Goal: Find contact information: Find contact information

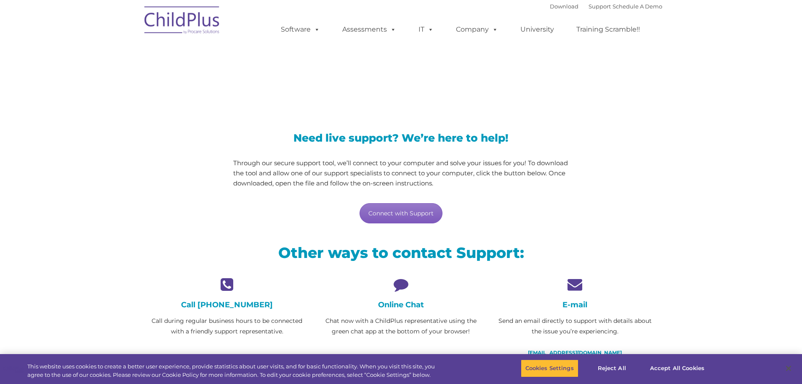
click at [423, 213] on link "Connect with Support" at bounding box center [401, 213] width 83 height 20
click at [572, 286] on icon at bounding box center [574, 284] width 161 height 15
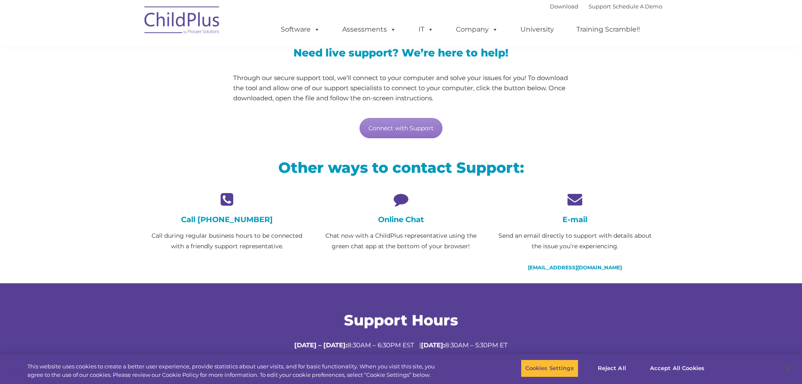
scroll to position [86, 0]
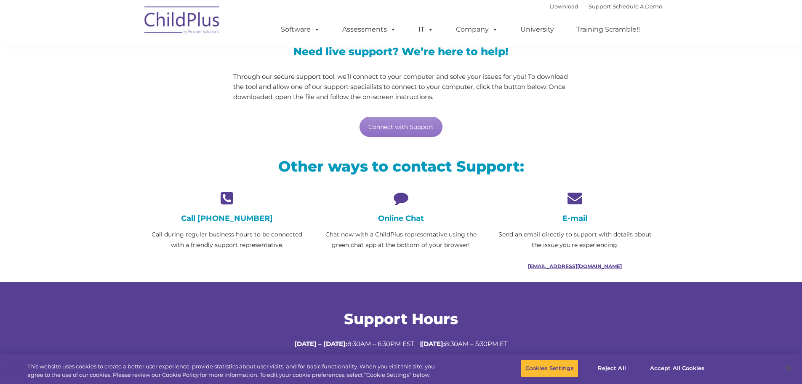
click at [580, 265] on link "[EMAIL_ADDRESS][DOMAIN_NAME]" at bounding box center [575, 266] width 94 height 6
click at [579, 266] on link "[EMAIL_ADDRESS][DOMAIN_NAME]" at bounding box center [575, 266] width 94 height 6
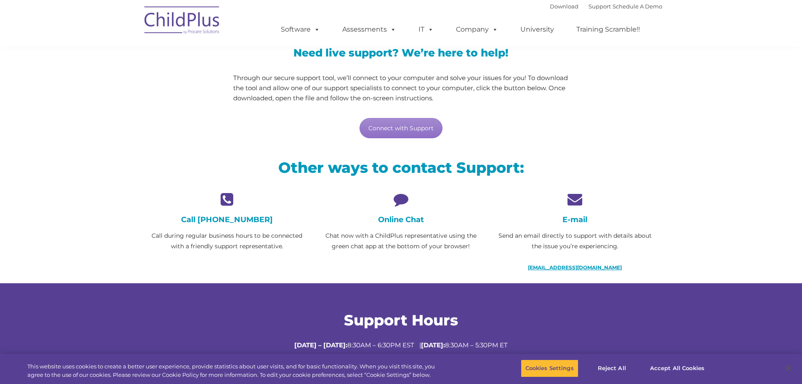
scroll to position [0, 0]
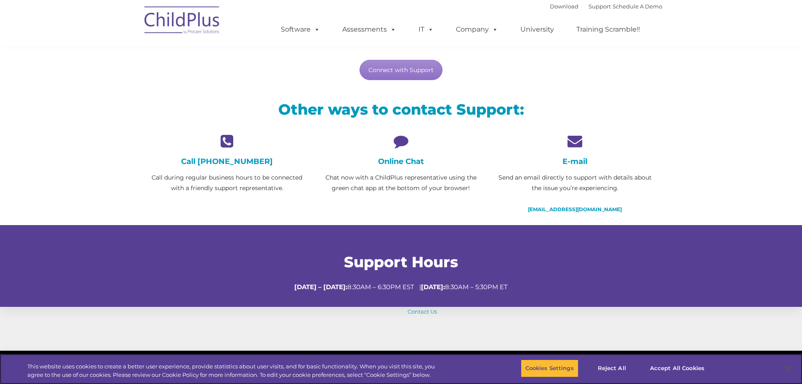
scroll to position [148, 0]
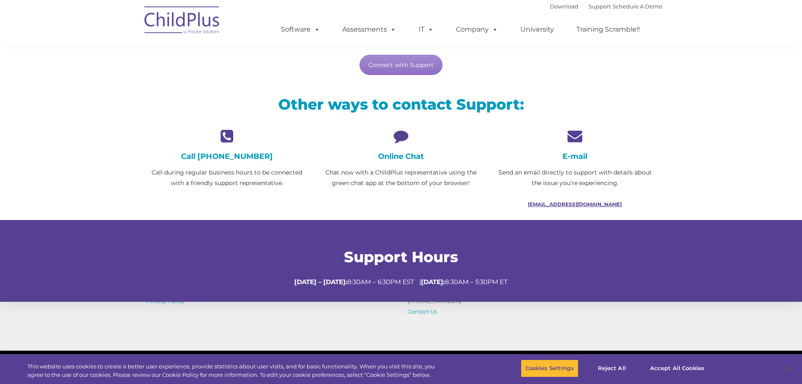
click at [573, 203] on link "[EMAIL_ADDRESS][DOMAIN_NAME]" at bounding box center [575, 204] width 94 height 6
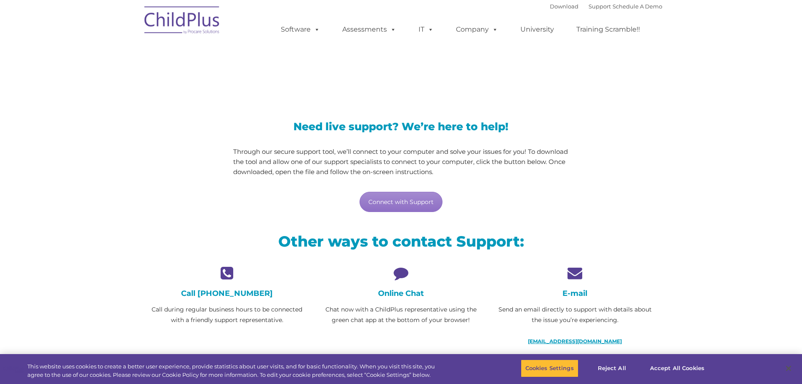
scroll to position [10, 0]
